Goal: Task Accomplishment & Management: Use online tool/utility

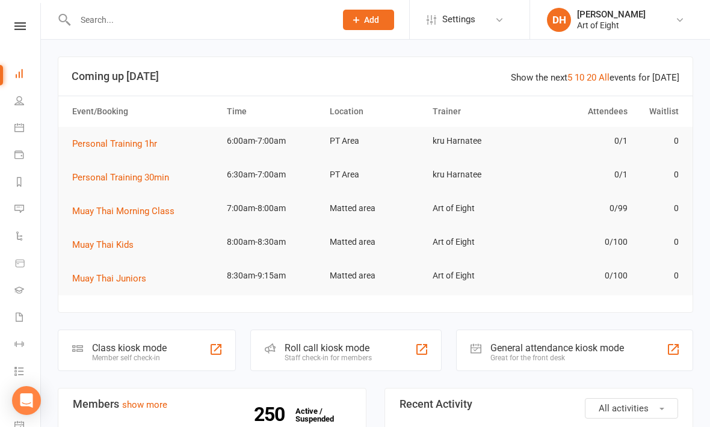
click at [124, 349] on div "Class kiosk mode" at bounding box center [129, 347] width 75 height 11
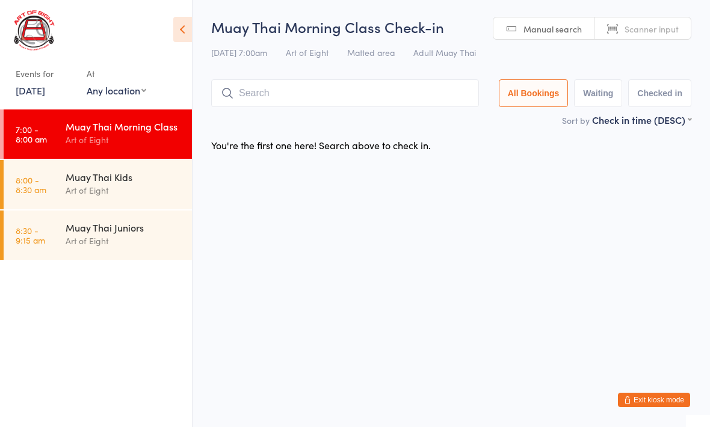
click at [288, 92] on input "search" at bounding box center [345, 93] width 268 height 28
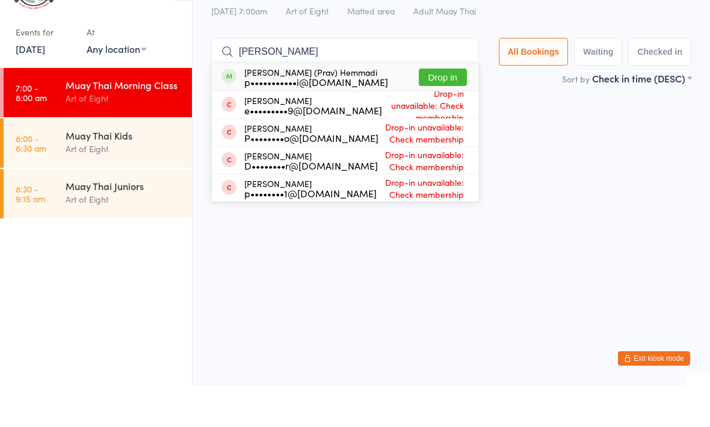
type input "[PERSON_NAME]"
click at [319, 119] on div "p•••••••••••i@[DOMAIN_NAME]" at bounding box center [316, 124] width 144 height 10
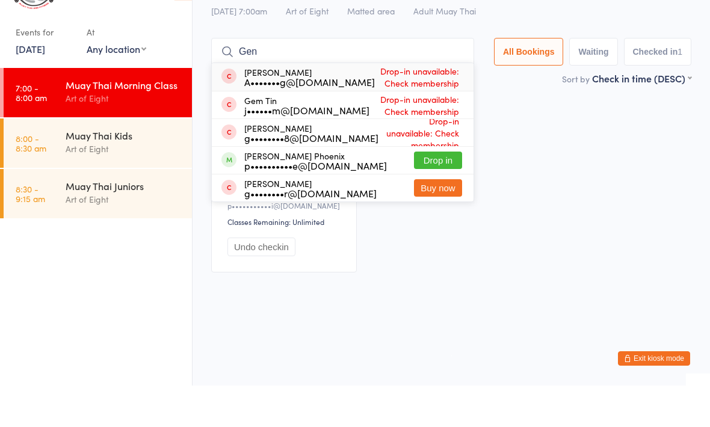
type input "Gen"
click at [452, 193] on button "Drop in" at bounding box center [438, 201] width 48 height 17
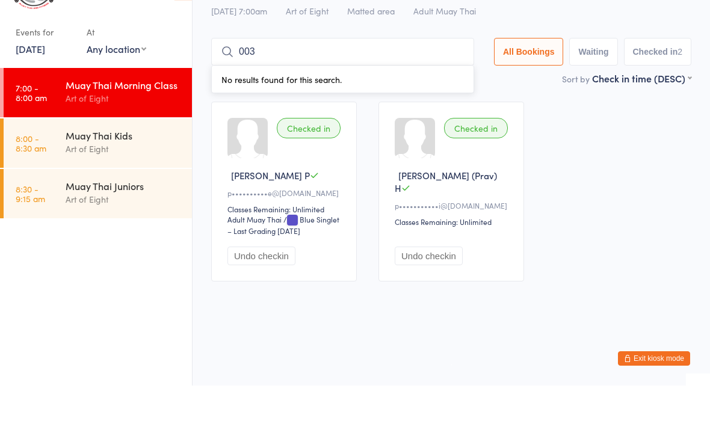
type input "0033"
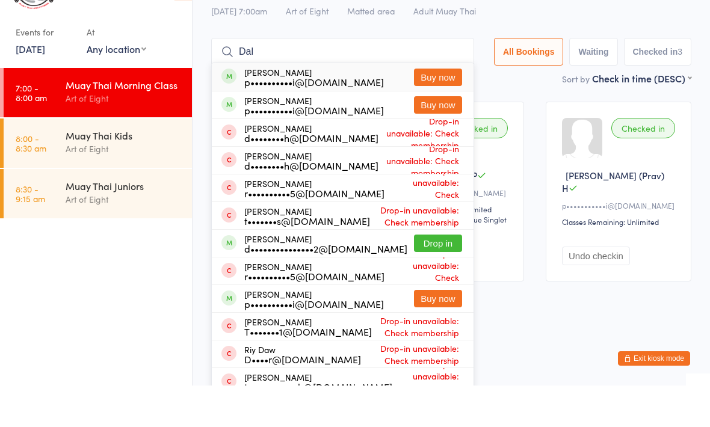
type input "Dal"
click at [430, 276] on button "Drop in" at bounding box center [438, 284] width 48 height 17
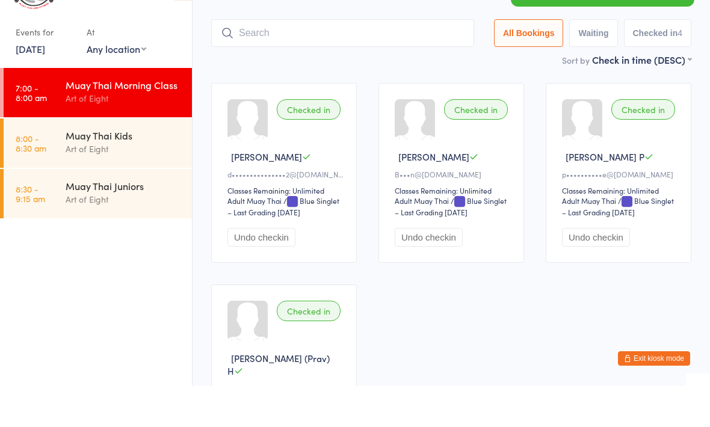
scroll to position [22, 0]
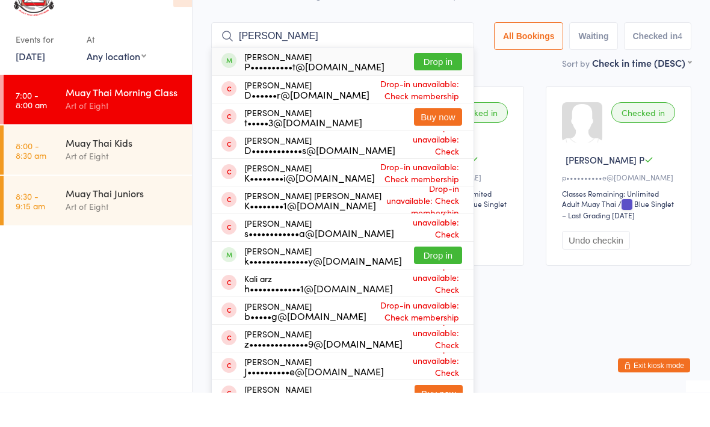
type input "[PERSON_NAME]"
click at [422, 88] on button "Drop in" at bounding box center [438, 96] width 48 height 17
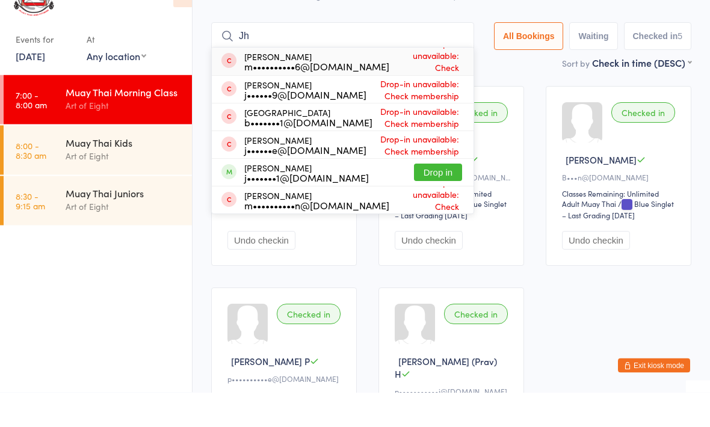
type input "J"
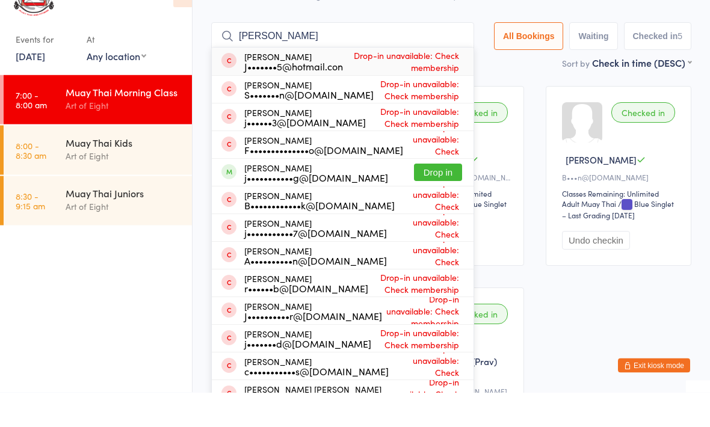
type input "[PERSON_NAME]"
click at [439, 199] on button "Drop in" at bounding box center [438, 207] width 48 height 17
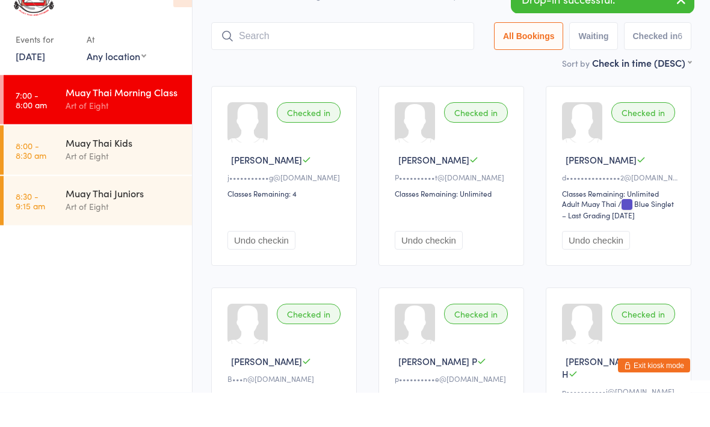
click at [117, 170] on div "Muay Thai Kids" at bounding box center [124, 176] width 116 height 13
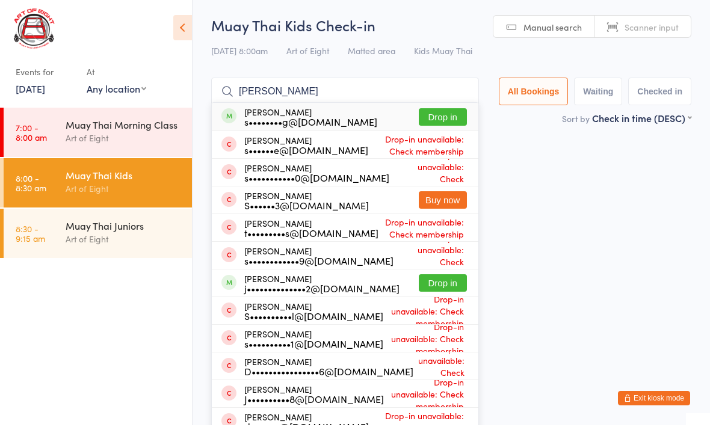
type input "[PERSON_NAME]"
click at [444, 273] on div "[PERSON_NAME] j••••••••••••••2@[DOMAIN_NAME] Drop in" at bounding box center [345, 284] width 267 height 27
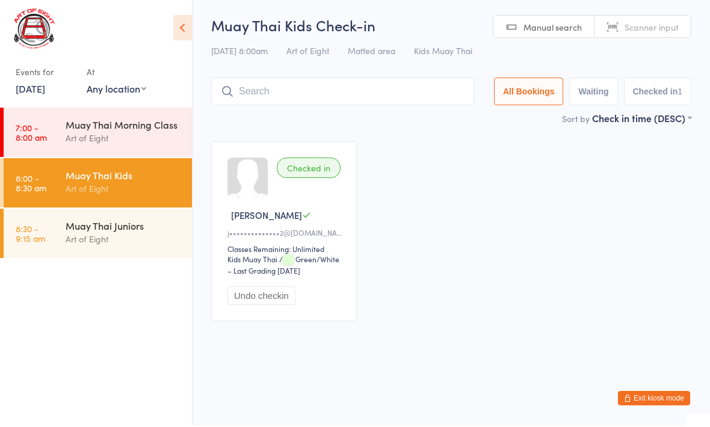
click at [134, 152] on div "Muay Thai Morning Class Art of Eight" at bounding box center [129, 134] width 126 height 48
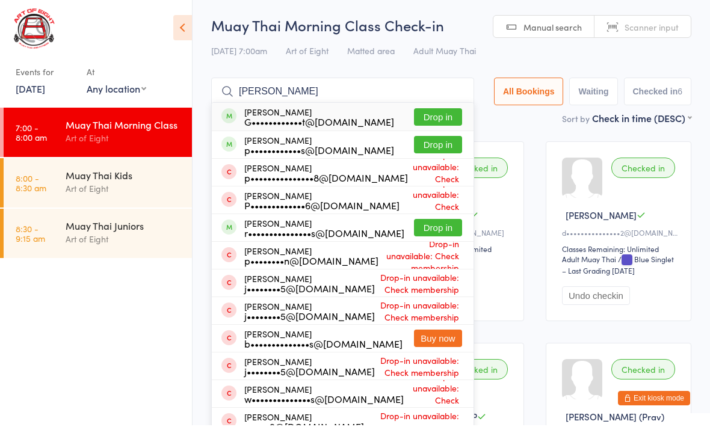
type input "[PERSON_NAME]"
click at [439, 114] on button "Drop in" at bounding box center [438, 118] width 48 height 17
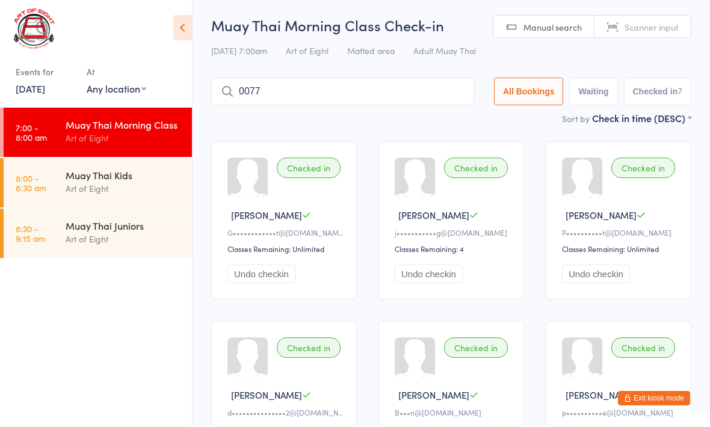
type input "0077"
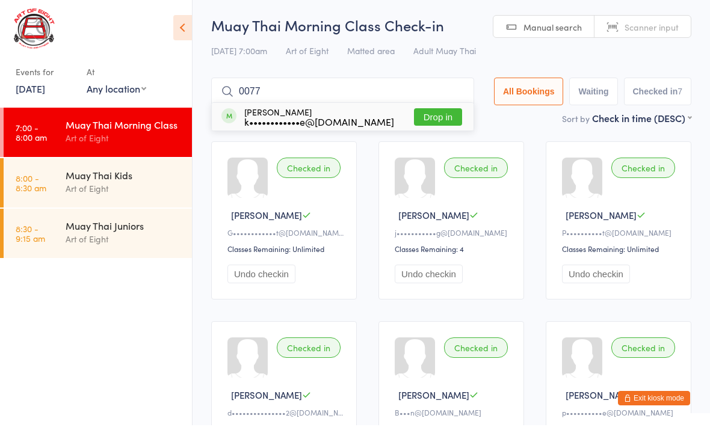
click at [427, 116] on button "Drop in" at bounding box center [438, 118] width 48 height 17
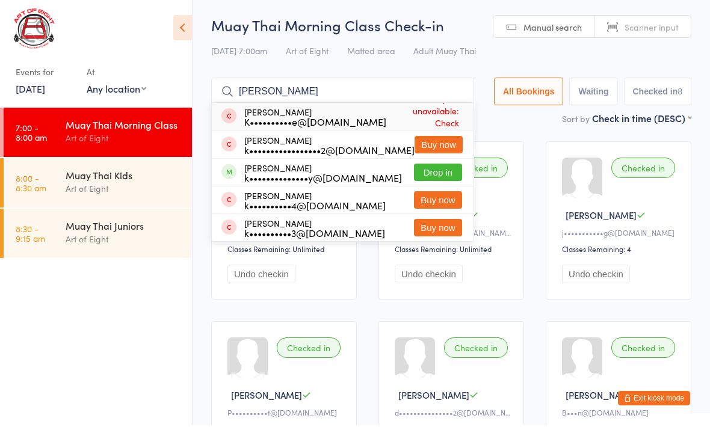
click at [348, 100] on input "[PERSON_NAME]" at bounding box center [342, 93] width 263 height 28
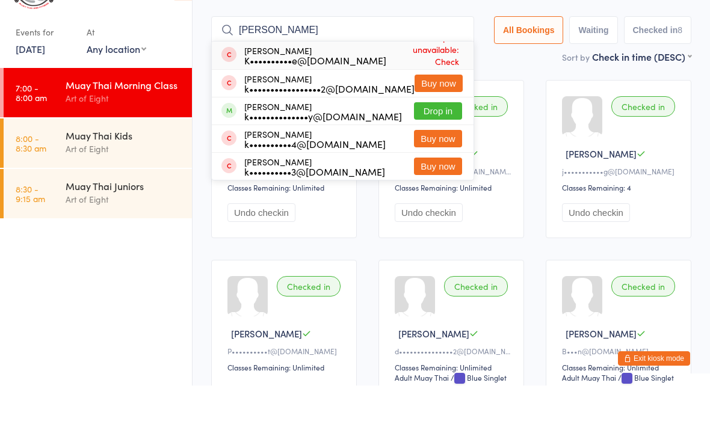
type input "[PERSON_NAME]"
click at [304, 143] on div "[PERSON_NAME] k••••••••••••••y@[DOMAIN_NAME]" at bounding box center [323, 152] width 158 height 19
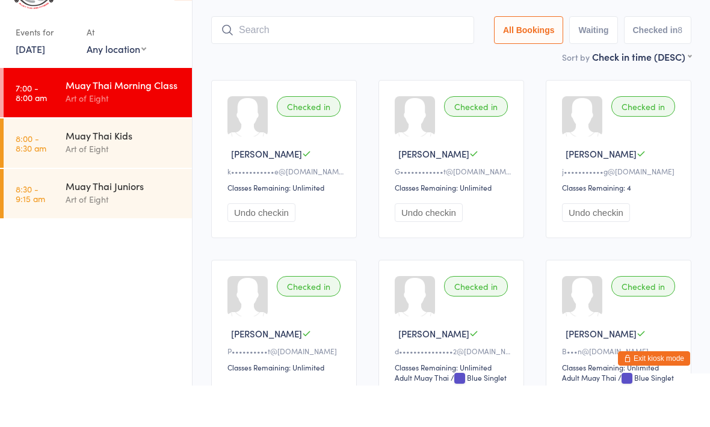
scroll to position [24, 0]
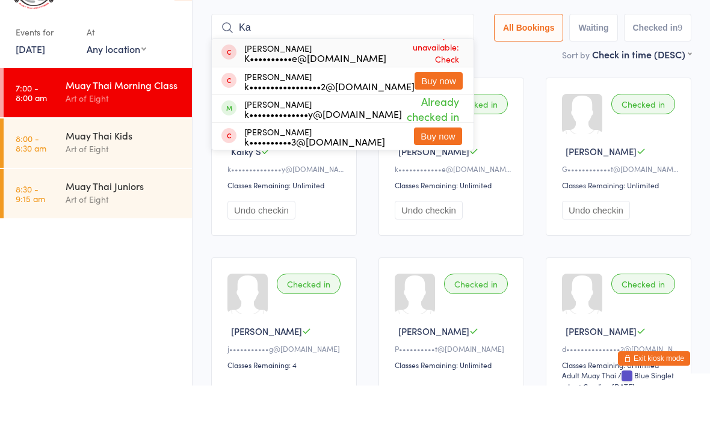
type input "K"
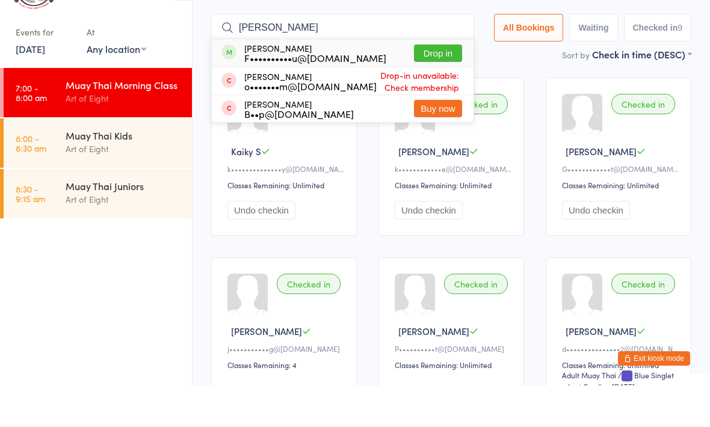
type input "[PERSON_NAME]"
click at [434, 86] on button "Drop in" at bounding box center [438, 94] width 48 height 17
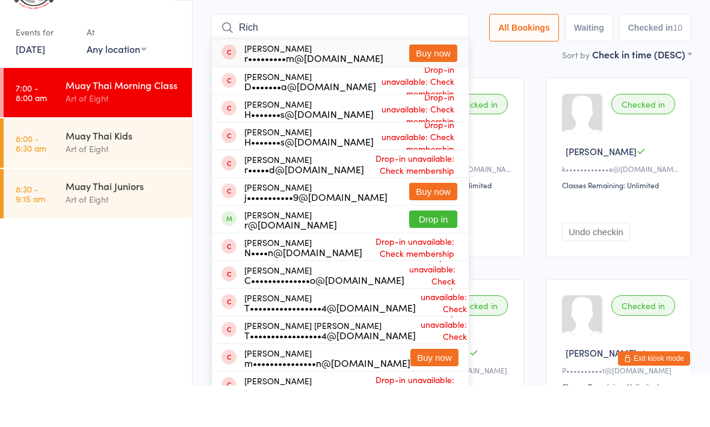
type input "Rich"
click at [435, 252] on button "Drop in" at bounding box center [433, 260] width 48 height 17
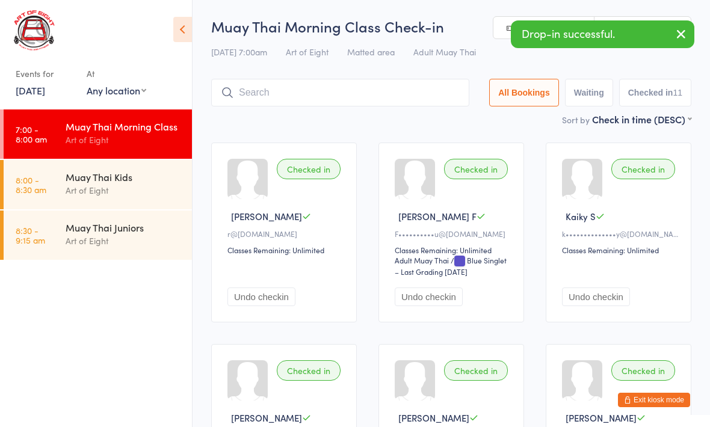
scroll to position [0, 0]
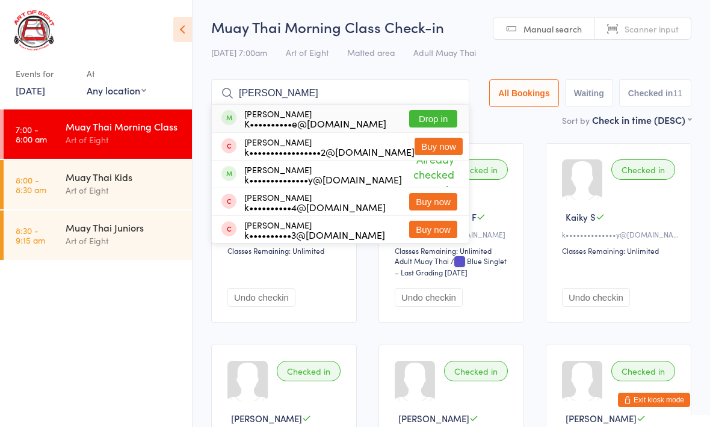
type input "[PERSON_NAME]"
click at [425, 120] on button "Drop in" at bounding box center [433, 118] width 48 height 17
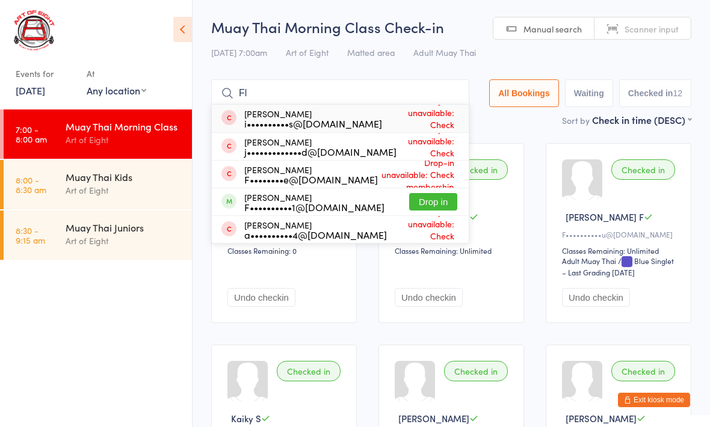
type input "Fl"
click at [417, 198] on button "Drop in" at bounding box center [433, 201] width 48 height 17
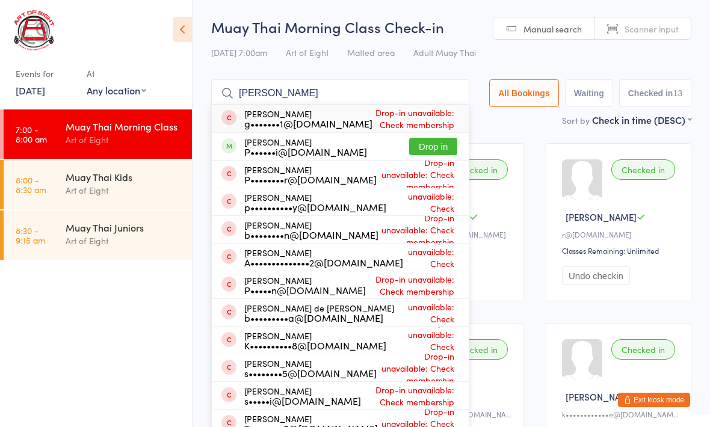
type input "[PERSON_NAME]"
click at [424, 153] on button "Drop in" at bounding box center [433, 146] width 48 height 17
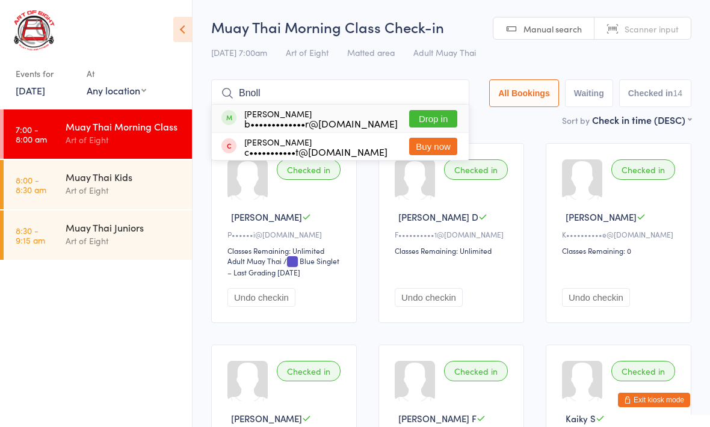
type input "Bnoll"
click at [422, 116] on button "Drop in" at bounding box center [433, 118] width 48 height 17
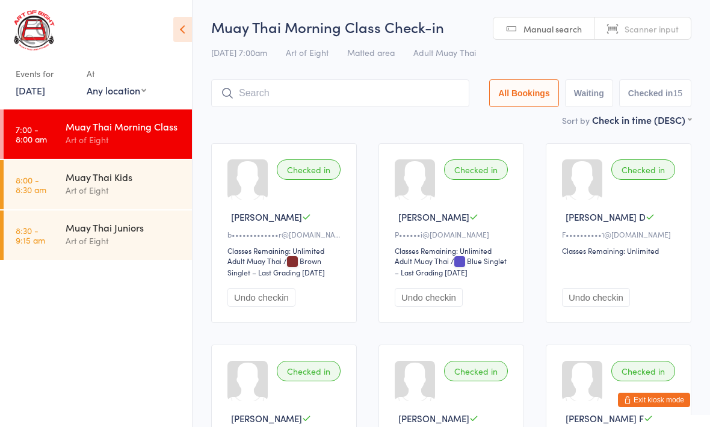
click at [56, 150] on link "7:00 - 8:00 am Muay Thai Morning Class Art of Eight" at bounding box center [98, 134] width 188 height 49
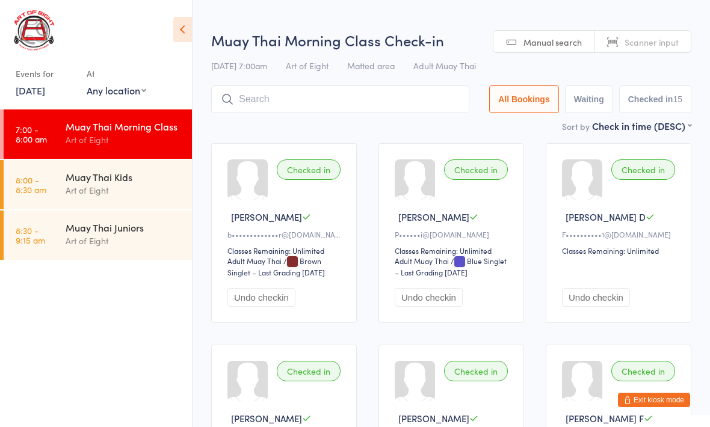
click at [74, 188] on div "Art of Eight" at bounding box center [124, 191] width 116 height 14
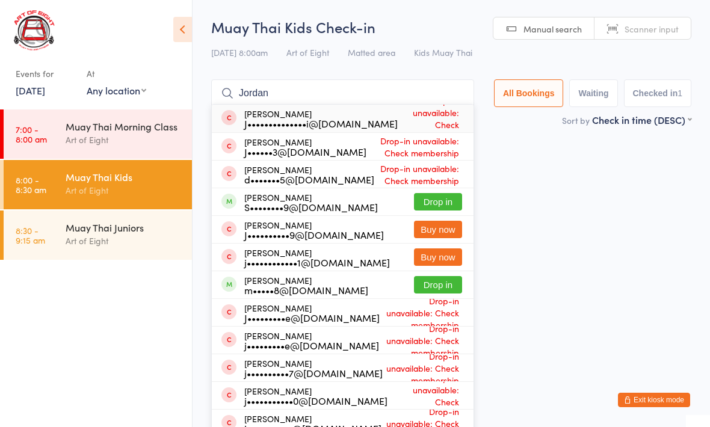
type input "Jordan"
click at [434, 201] on button "Drop in" at bounding box center [438, 201] width 48 height 17
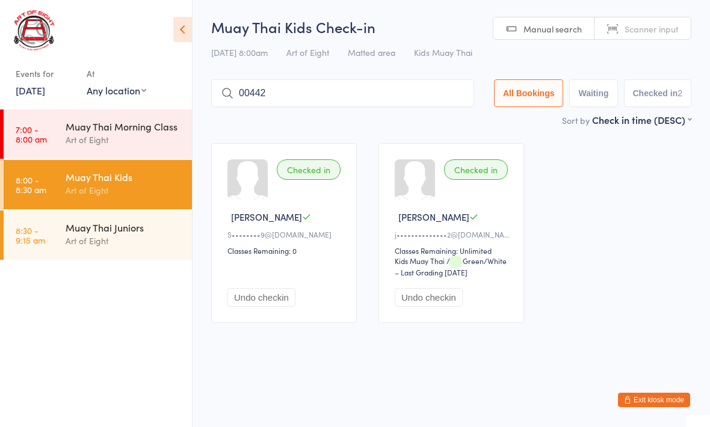
type input "00442"
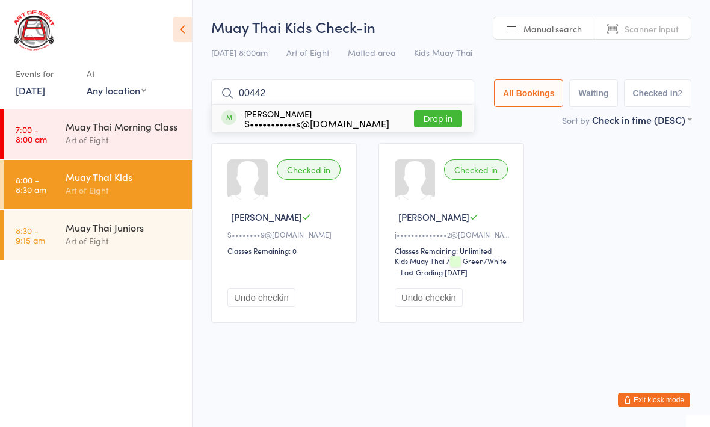
click at [431, 120] on button "Drop in" at bounding box center [438, 118] width 48 height 17
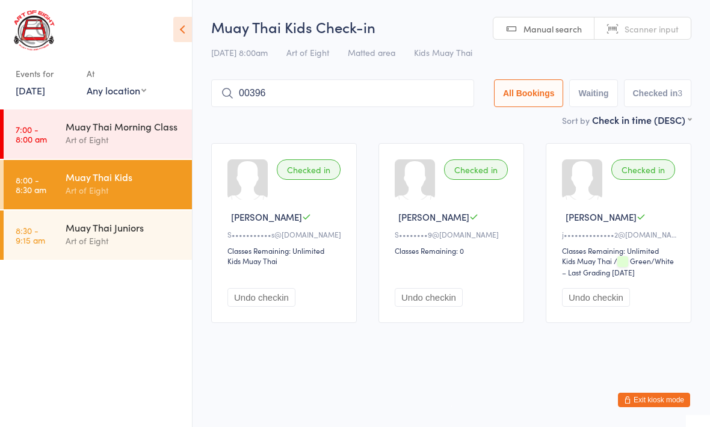
type input "00396"
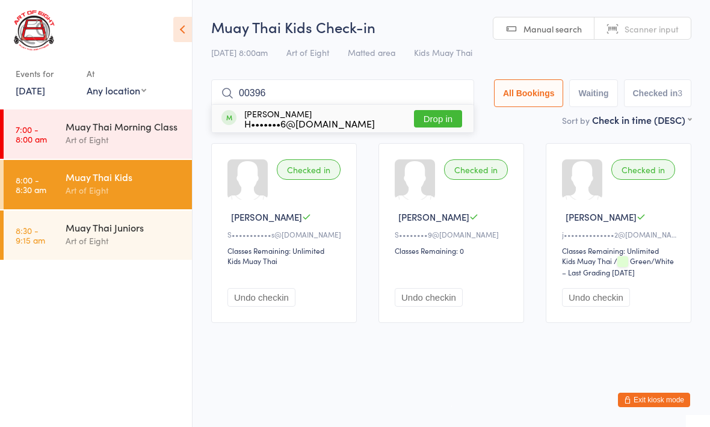
click at [418, 116] on button "Drop in" at bounding box center [438, 118] width 48 height 17
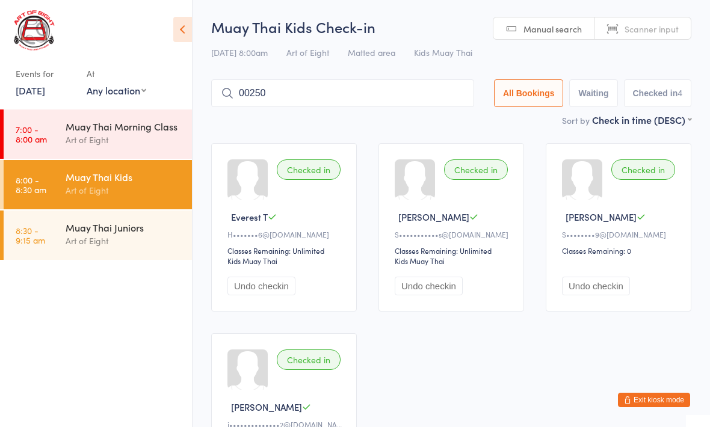
type input "00250"
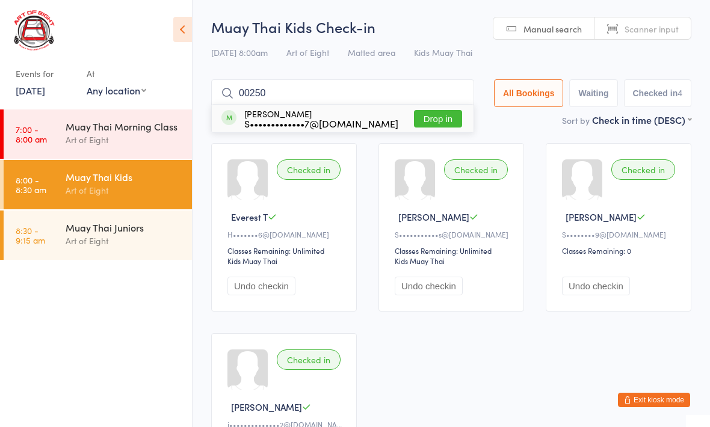
click at [436, 116] on button "Drop in" at bounding box center [438, 118] width 48 height 17
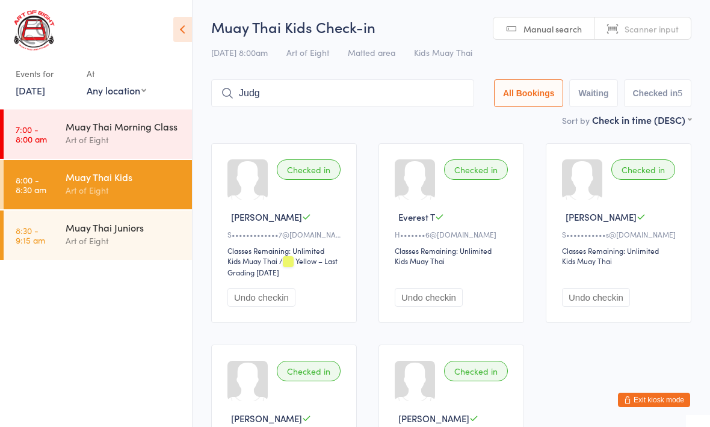
type input "Judge"
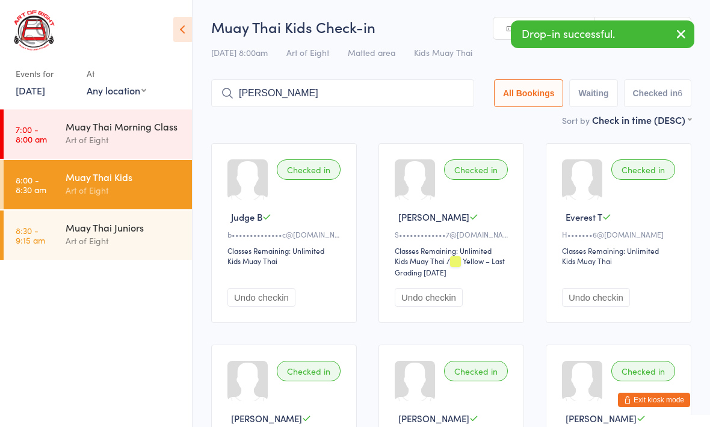
type input "[PERSON_NAME]"
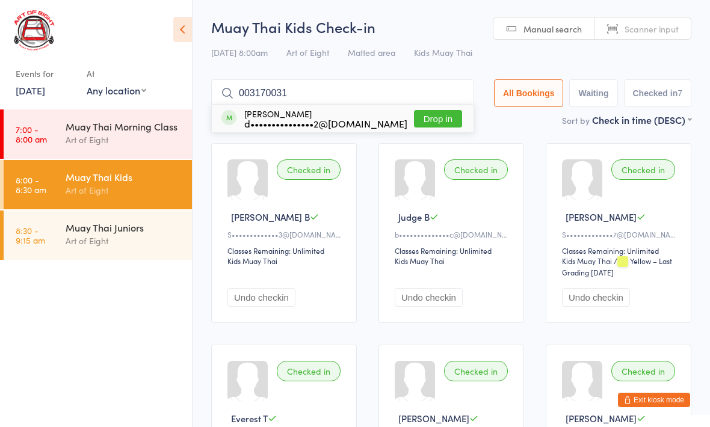
type input "0031700317"
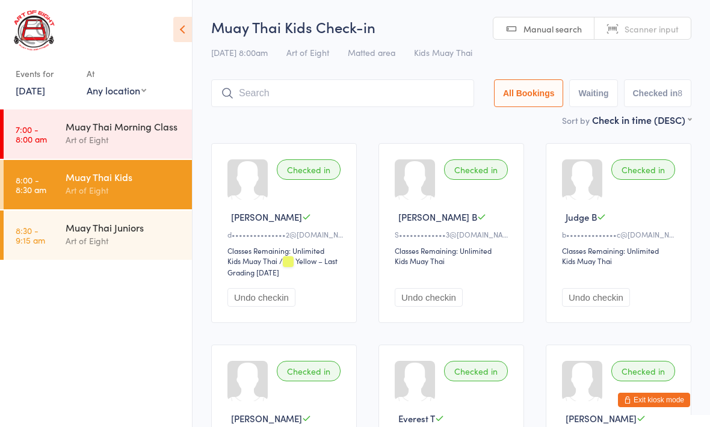
click at [53, 228] on link "8:30 - 9:15 am Muay Thai Juniors Art of Eight" at bounding box center [98, 235] width 188 height 49
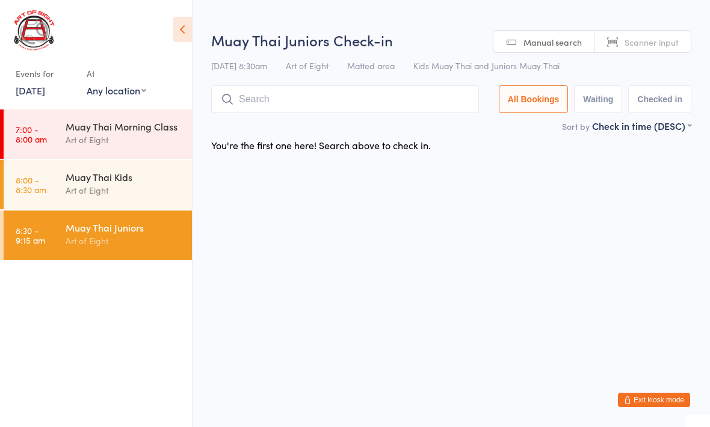
click at [274, 78] on div "Muay Thai Juniors Check-in [DATE] 8:30am Art of Eight Matted area Kids Muay Tha…" at bounding box center [451, 74] width 480 height 89
click at [301, 90] on input "search" at bounding box center [345, 99] width 268 height 28
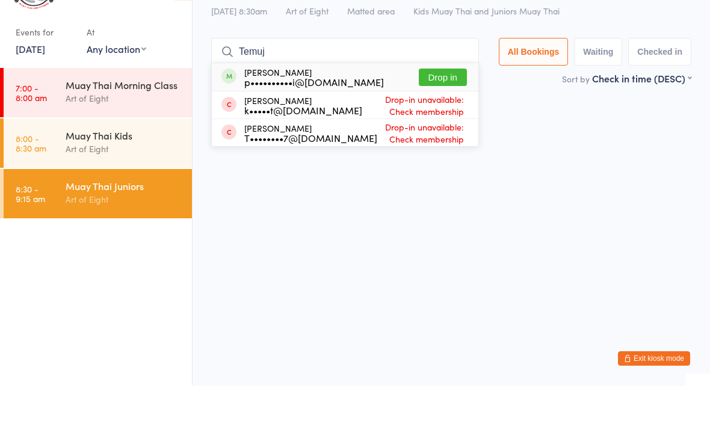
type input "Temuj"
click at [430, 110] on button "Drop in" at bounding box center [443, 118] width 48 height 17
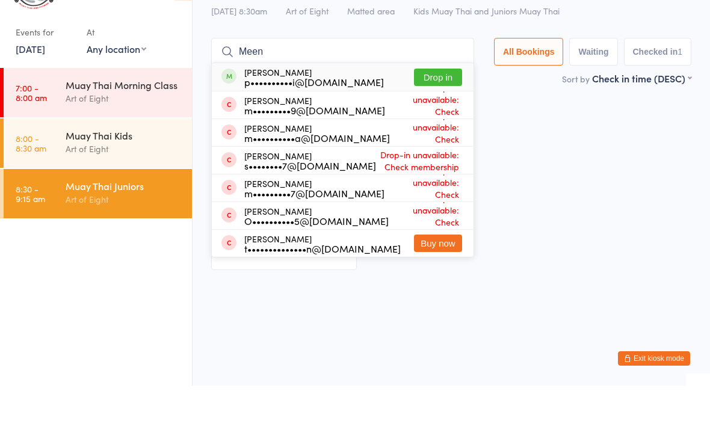
click at [552, 261] on div "Checked in Temujin D p••••••••••i@[DOMAIN_NAME] Classes Remaining: Unlimited Ju…" at bounding box center [451, 227] width 502 height 190
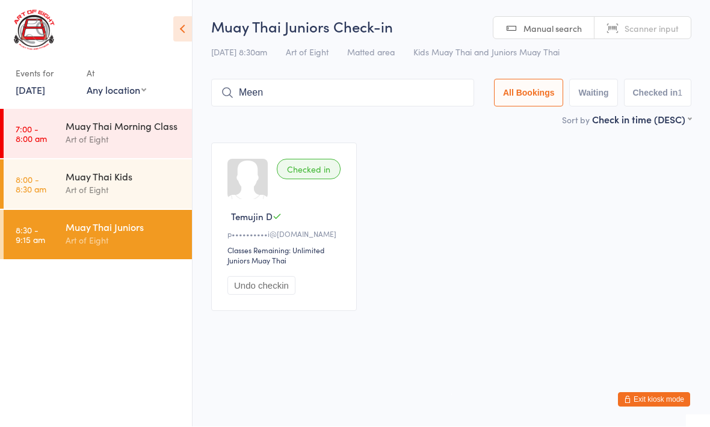
click at [300, 93] on input "Meen" at bounding box center [342, 93] width 263 height 28
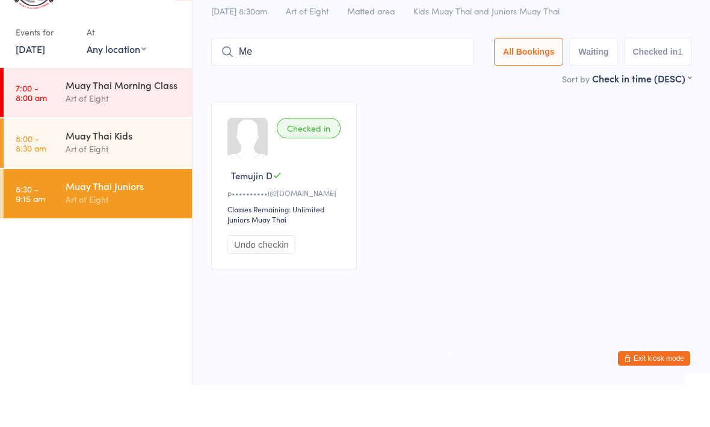
type input "M"
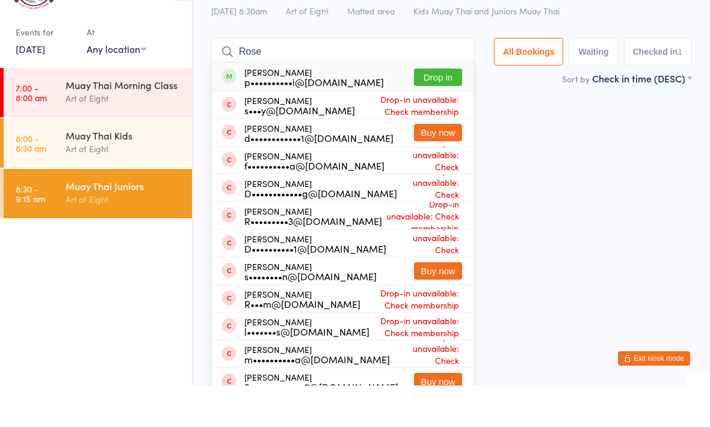
click at [292, 79] on input "Rose" at bounding box center [342, 93] width 263 height 28
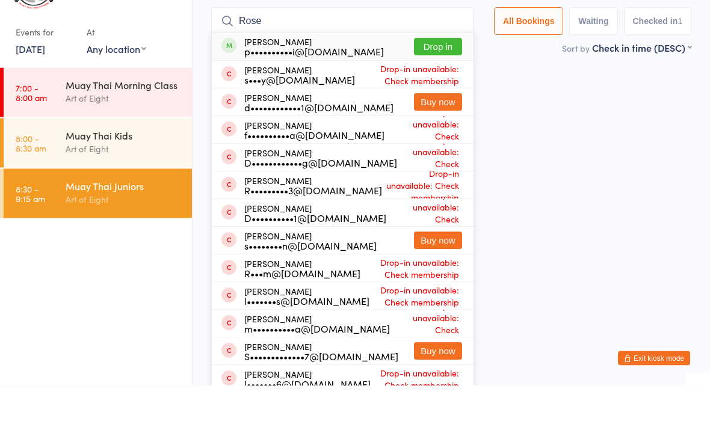
scroll to position [39, 0]
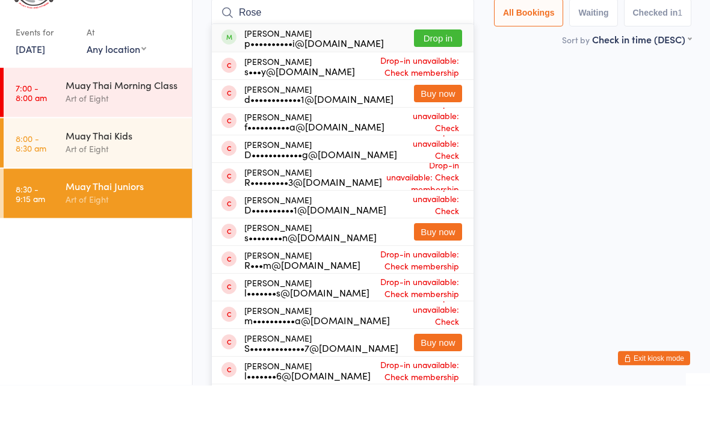
type input "Rose"
click at [430, 72] on button "Drop in" at bounding box center [438, 80] width 48 height 17
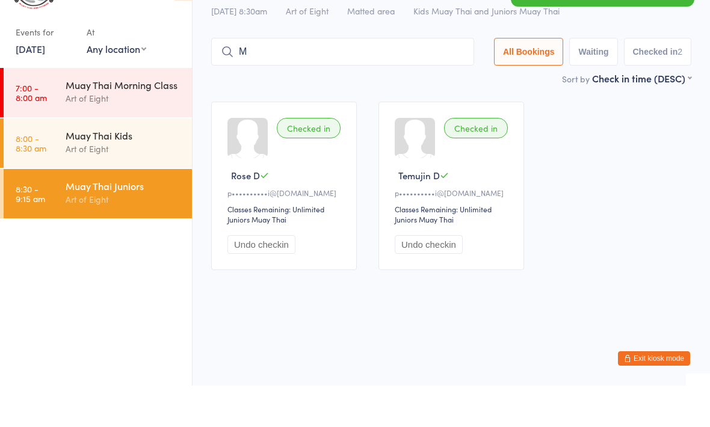
scroll to position [0, 0]
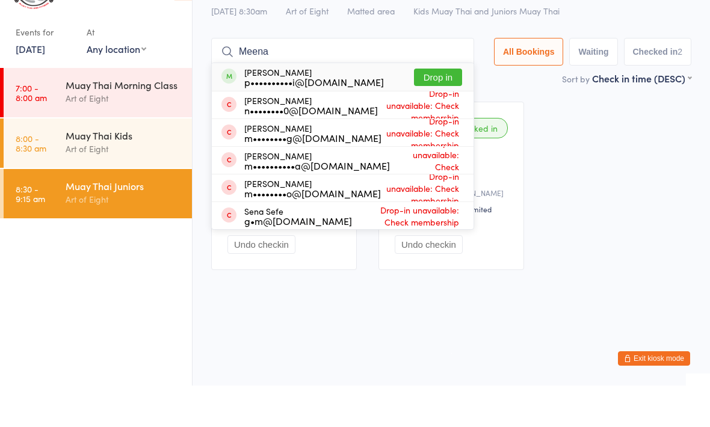
type input "Meena"
click at [442, 110] on button "Drop in" at bounding box center [438, 118] width 48 height 17
